Goal: Transaction & Acquisition: Purchase product/service

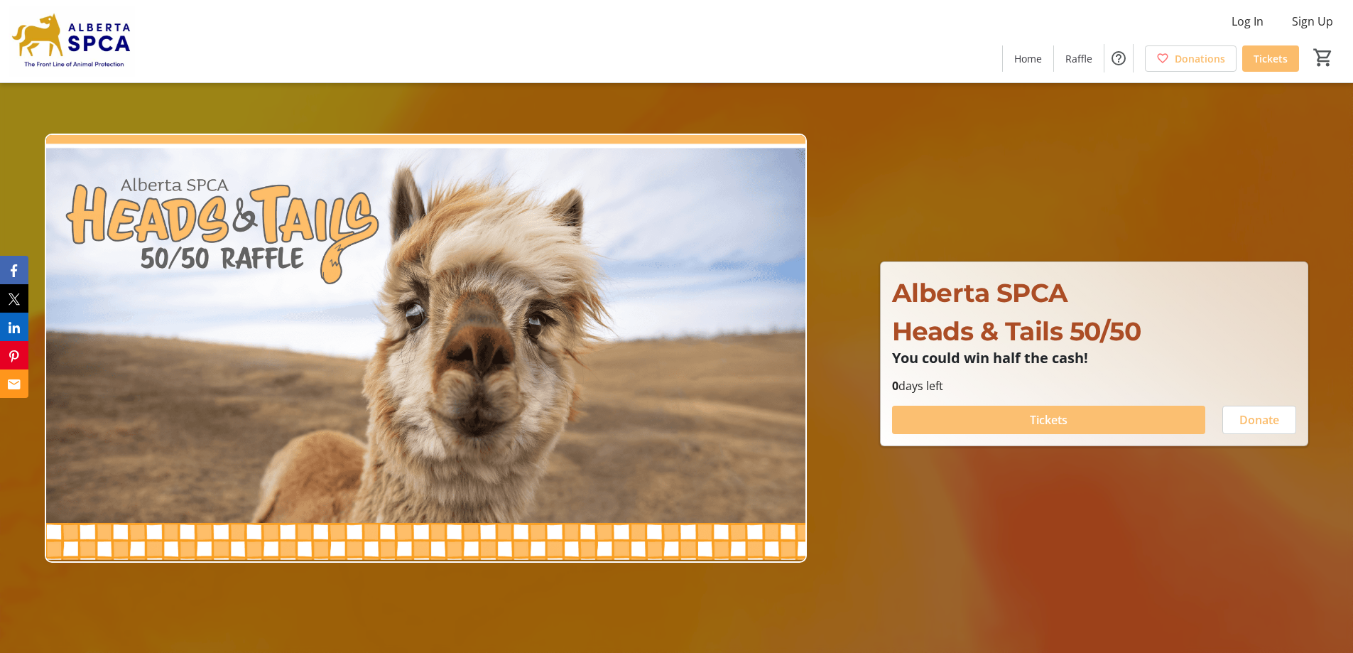
click at [1045, 420] on span "Tickets" at bounding box center [1049, 419] width 38 height 17
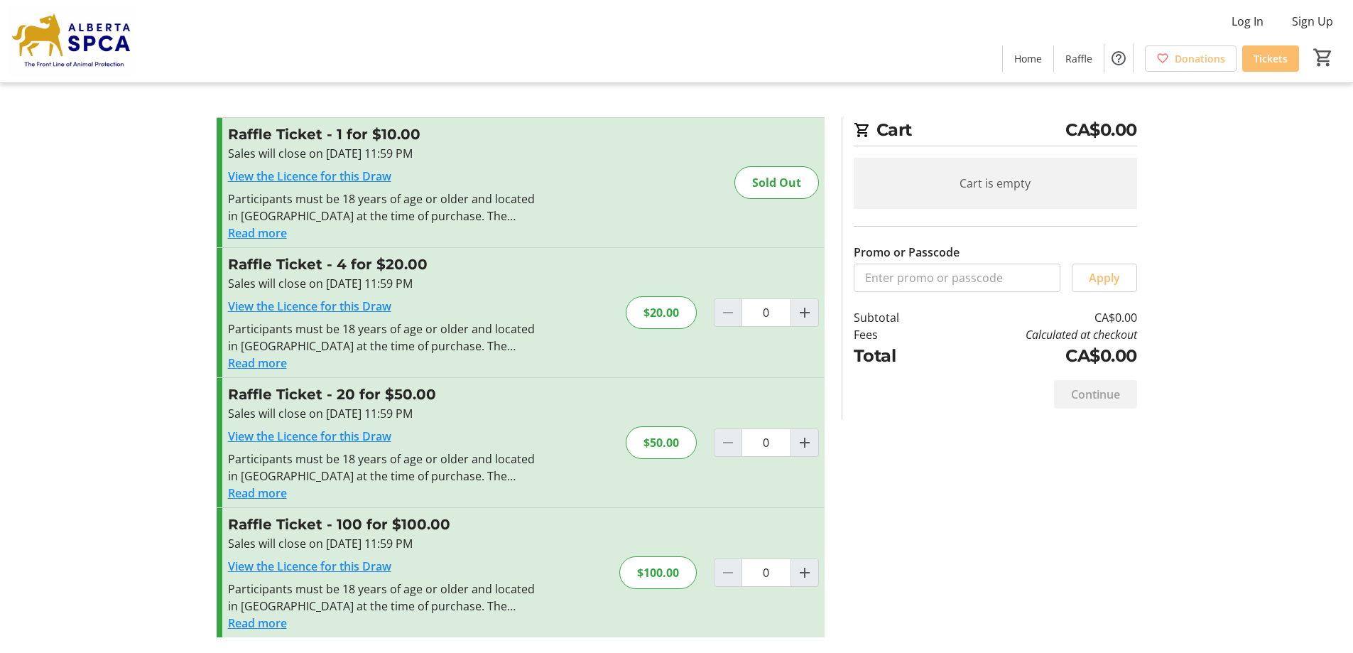
scroll to position [1, 0]
click at [807, 570] on mat-icon "Increment by one" at bounding box center [804, 571] width 17 height 17
type input "1"
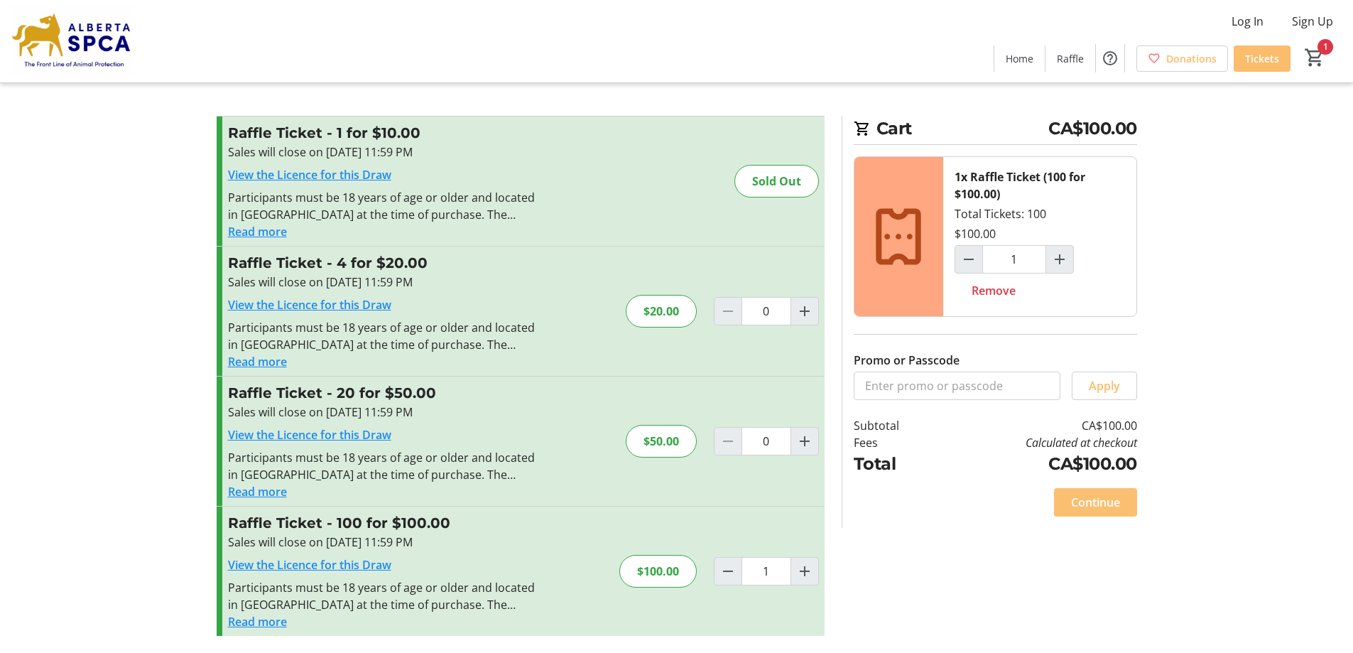
click at [1102, 503] on span "Continue" at bounding box center [1095, 502] width 49 height 17
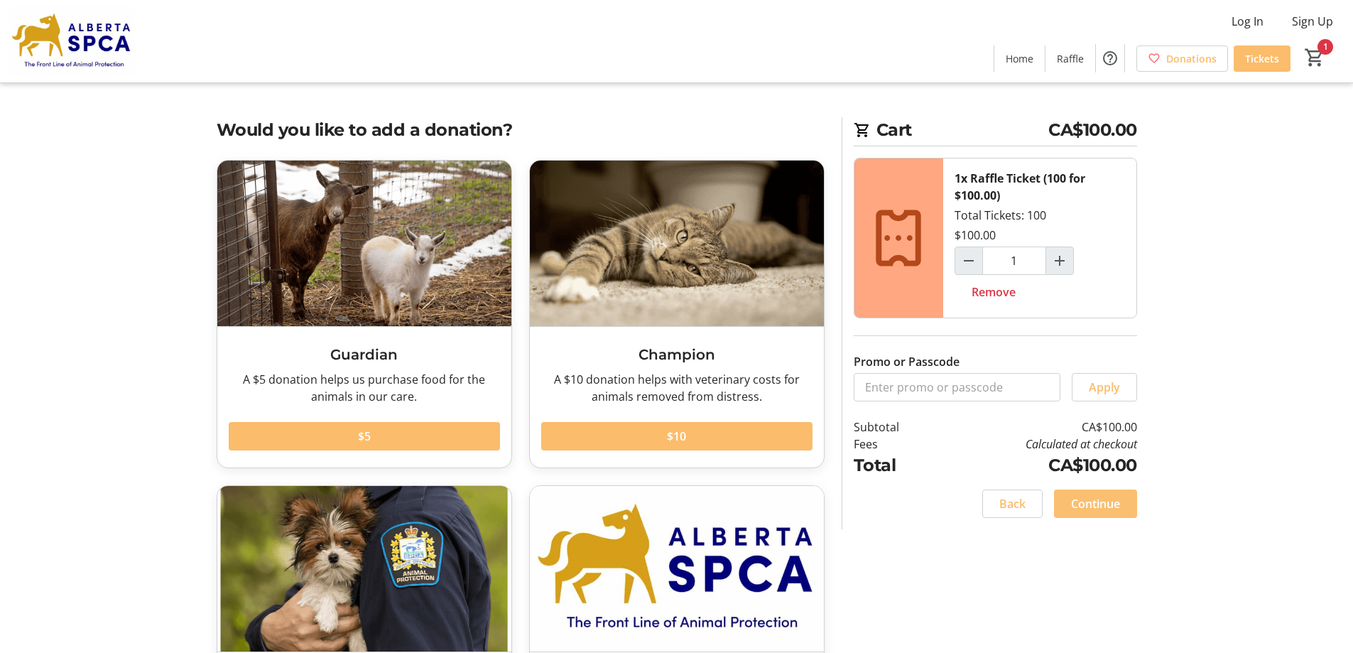
click at [1101, 501] on span "Continue" at bounding box center [1095, 503] width 49 height 17
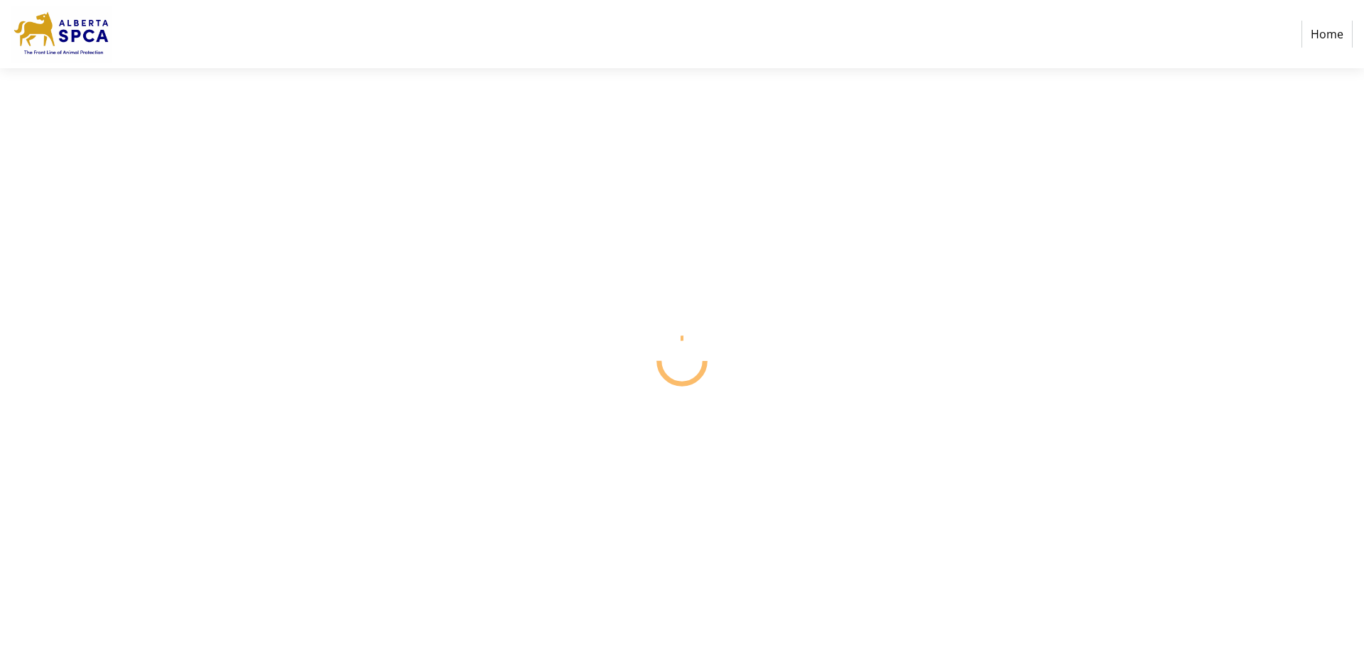
select select "CA"
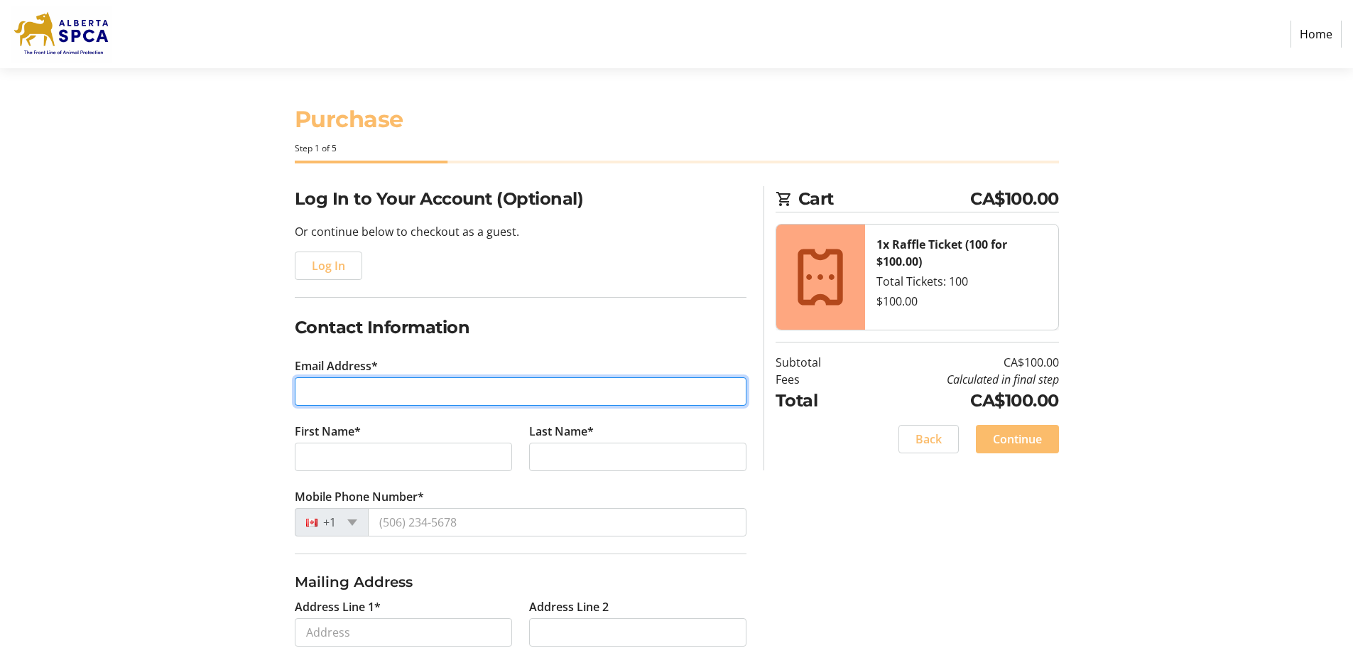
drag, startPoint x: 328, startPoint y: 384, endPoint x: 337, endPoint y: 388, distance: 10.2
click at [328, 384] on input "Email Address*" at bounding box center [521, 391] width 452 height 28
type input "[EMAIL_ADDRESS][DOMAIN_NAME]"
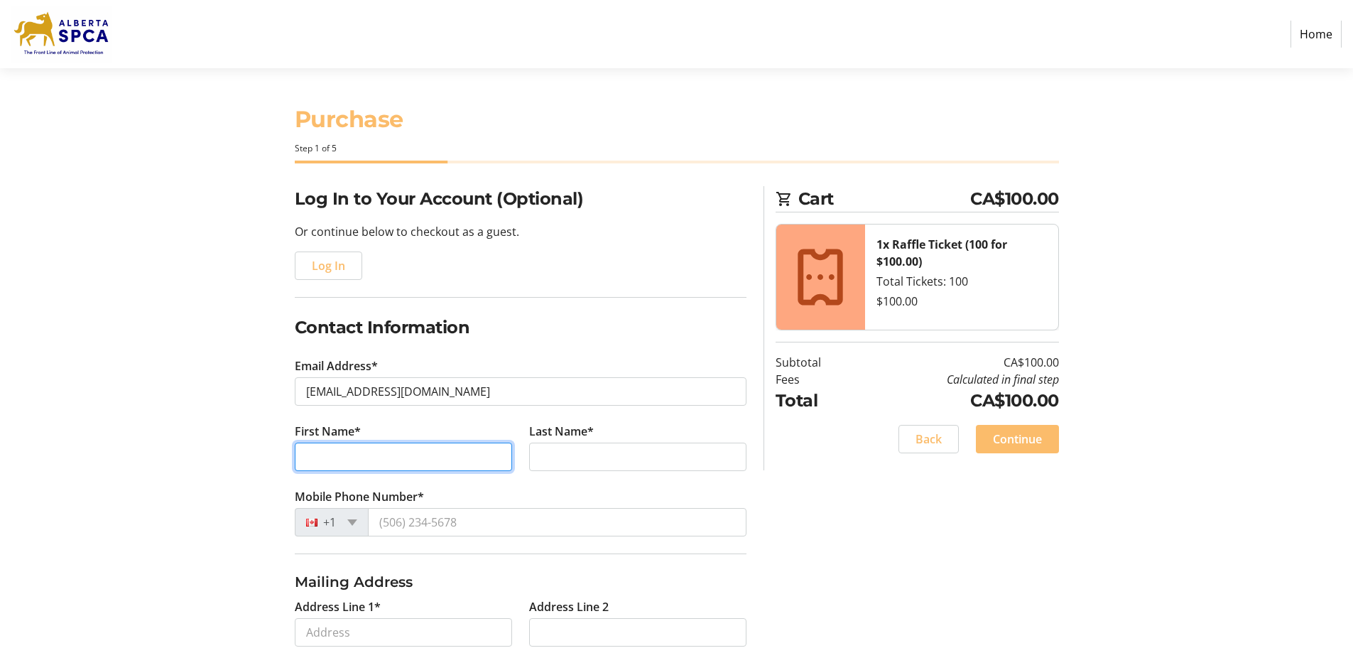
type input "[PERSON_NAME]"
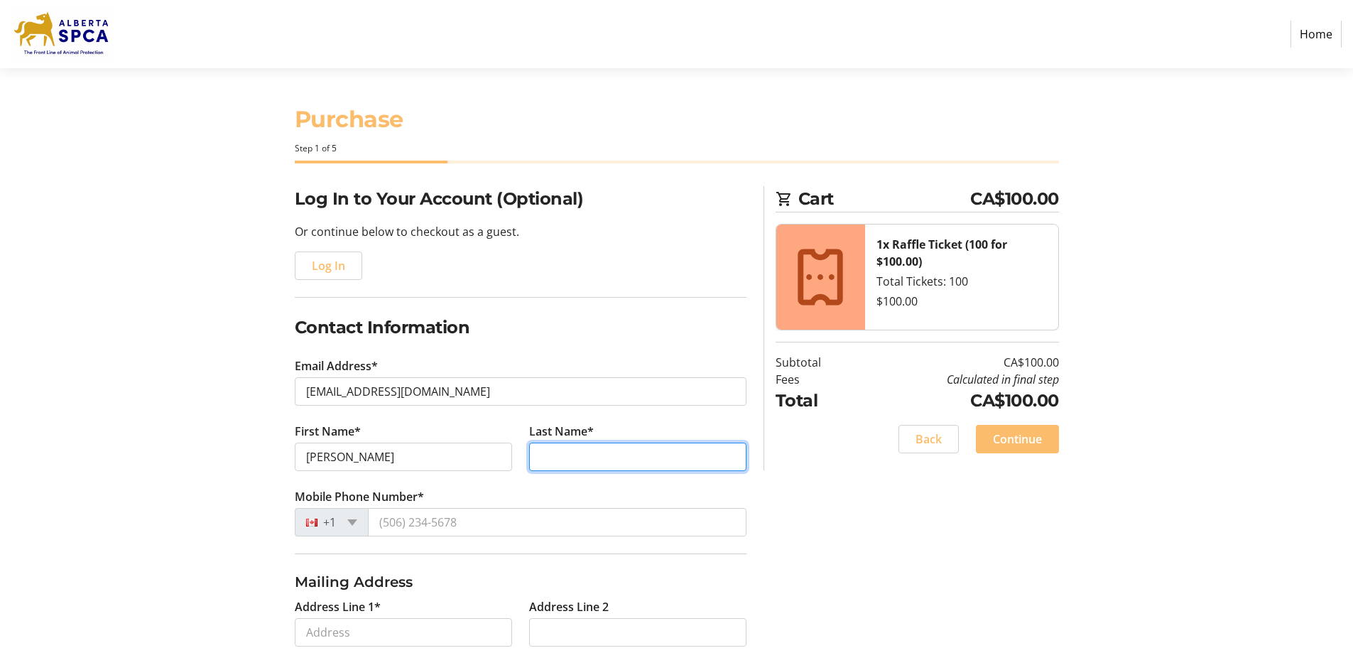
type input "[PERSON_NAME]"
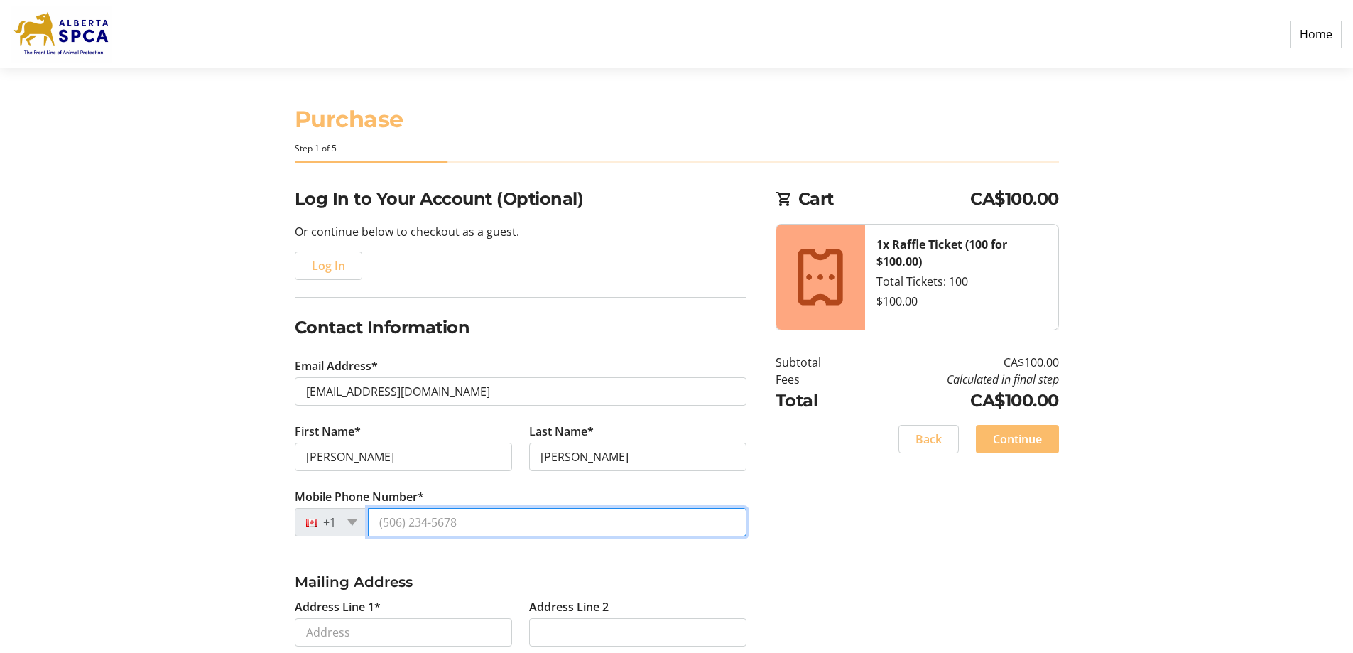
type input "[PHONE_NUMBER]"
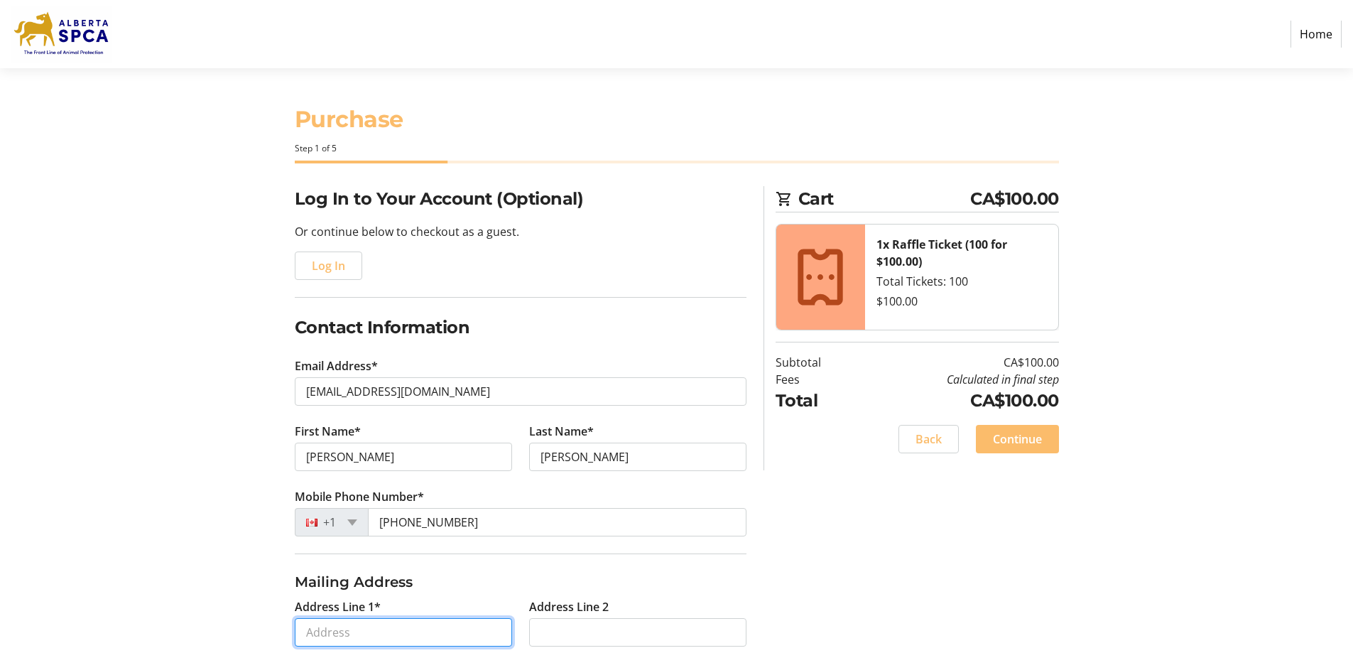
type input "[STREET_ADDRESS]"
type input "[GEOGRAPHIC_DATA]"
select select "AB"
type input "t1p 0z9"
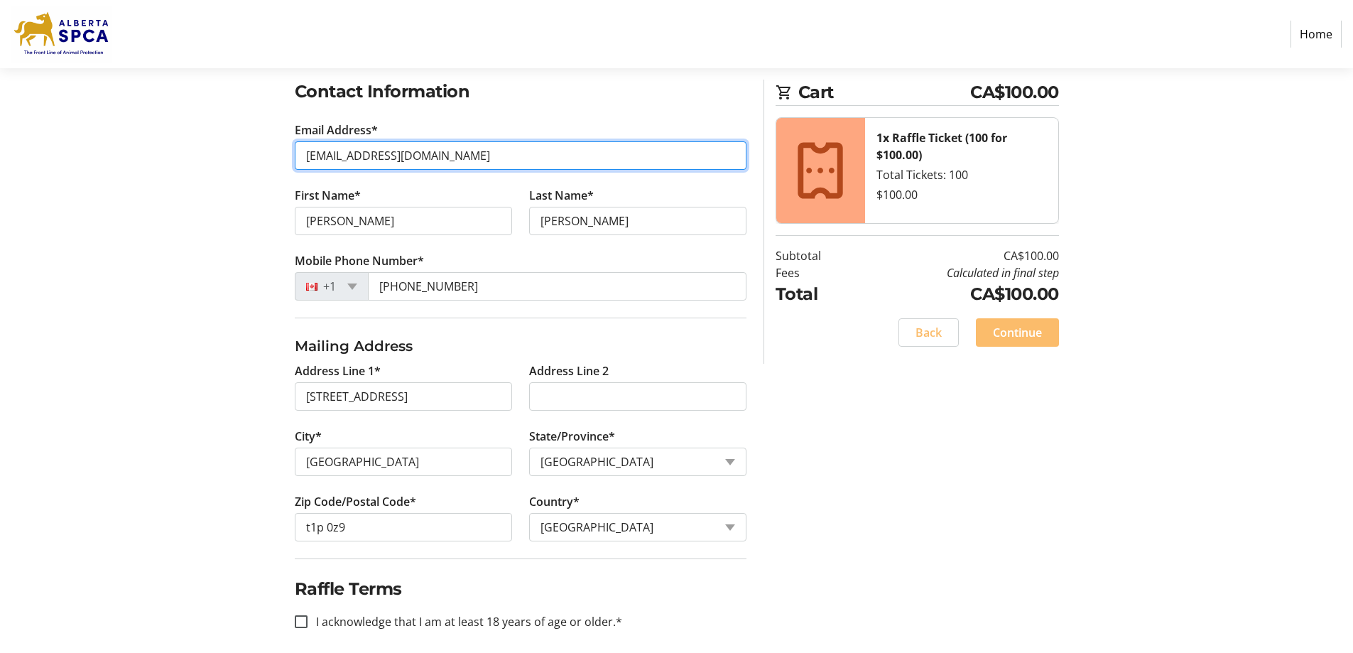
scroll to position [247, 0]
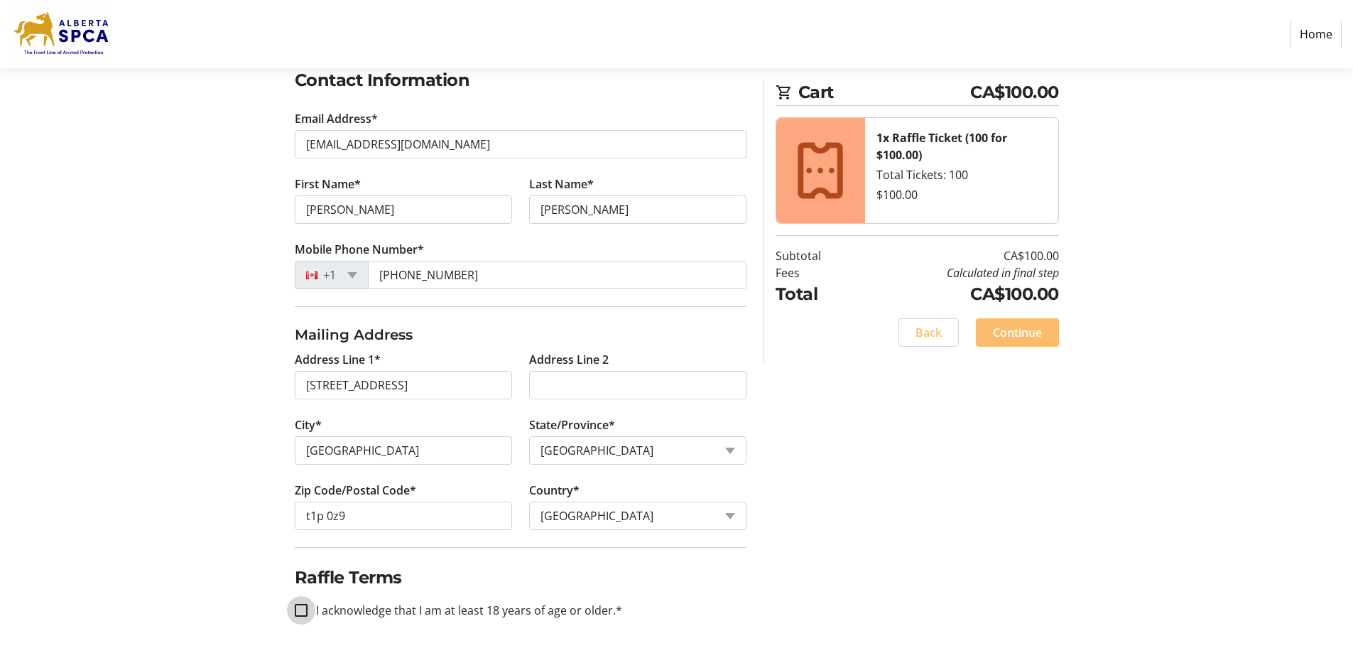
click at [298, 607] on input "I acknowledge that I am at least 18 years of age or older.*" at bounding box center [301, 610] width 13 height 13
checkbox input "true"
click at [1019, 327] on span "Continue" at bounding box center [1017, 332] width 49 height 17
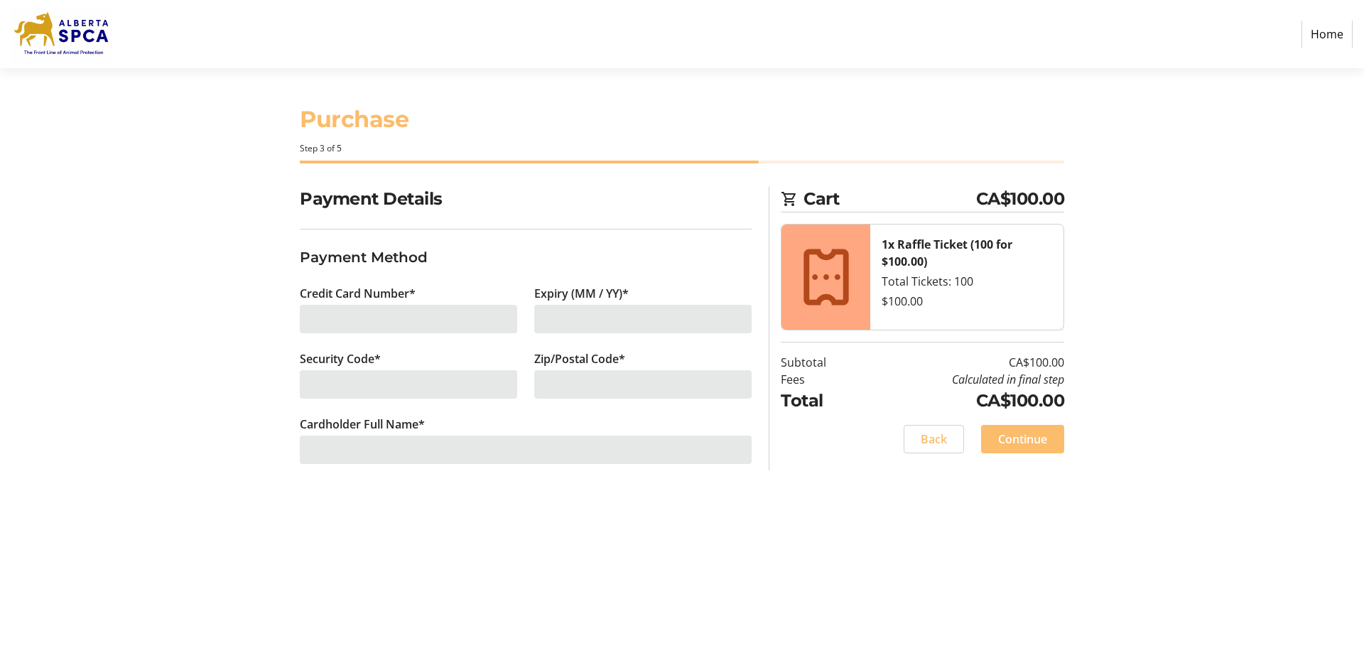
click at [374, 313] on div at bounding box center [408, 319] width 217 height 28
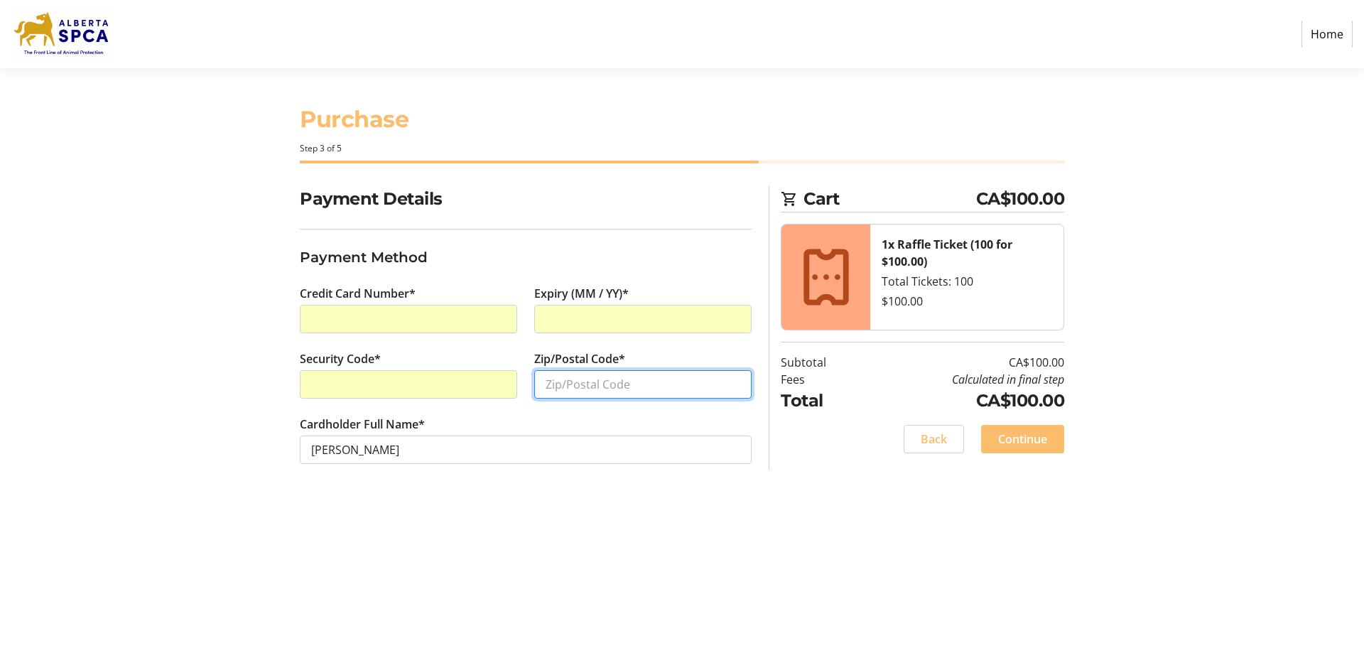
click at [573, 375] on input "Zip/Postal Code*" at bounding box center [642, 384] width 217 height 28
click at [572, 374] on input "Zip/Postal Code*" at bounding box center [642, 384] width 217 height 28
click at [559, 386] on input "Zip/Postal Code*" at bounding box center [642, 384] width 217 height 28
type input "t1p 0z9"
click at [1009, 440] on span "Continue" at bounding box center [1022, 438] width 49 height 17
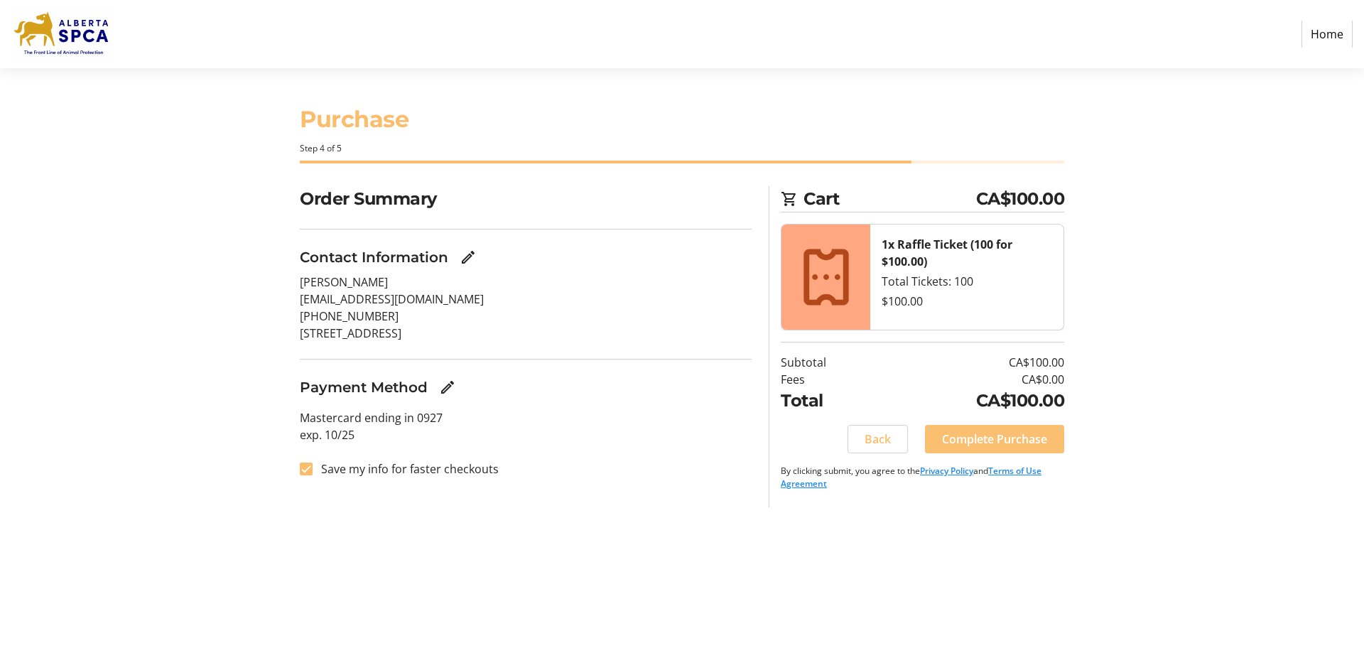
click at [1008, 438] on span "Complete Purchase" at bounding box center [994, 438] width 105 height 17
